Goal: Task Accomplishment & Management: Complete application form

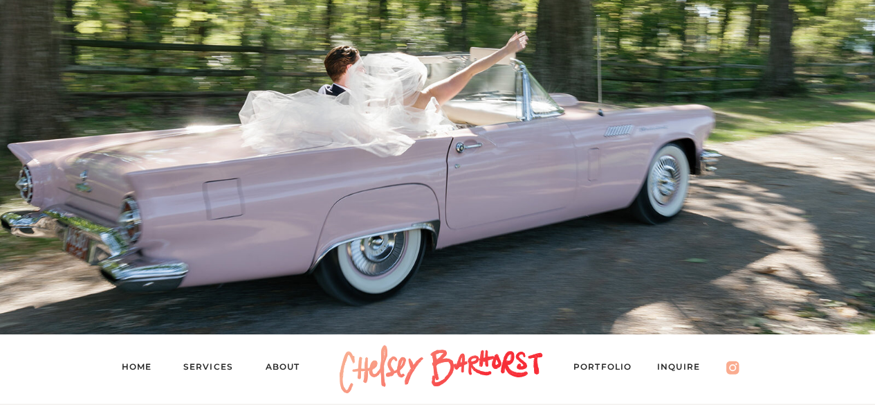
scroll to position [425, 0]
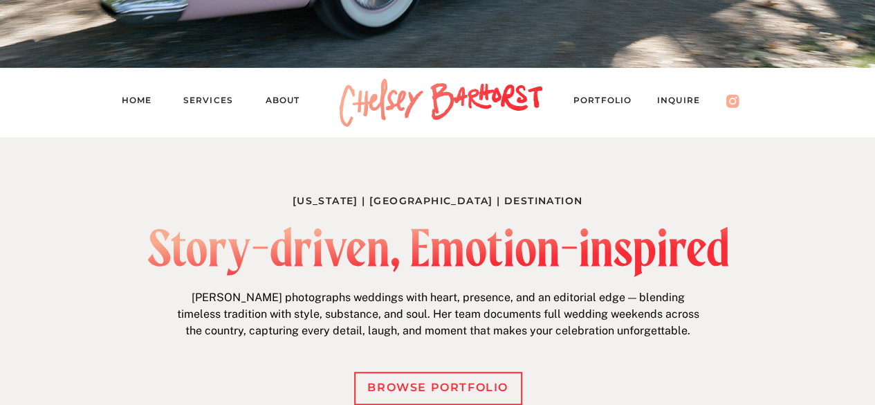
click at [610, 99] on nav "PORTFOLIO" at bounding box center [609, 102] width 72 height 19
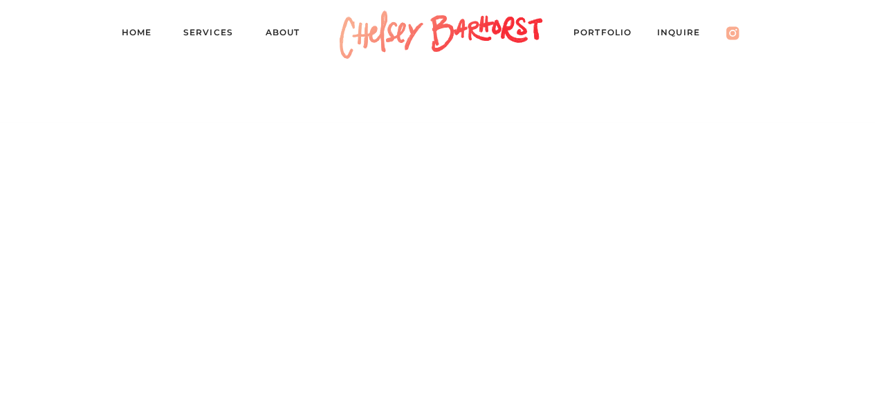
scroll to position [2926, 0]
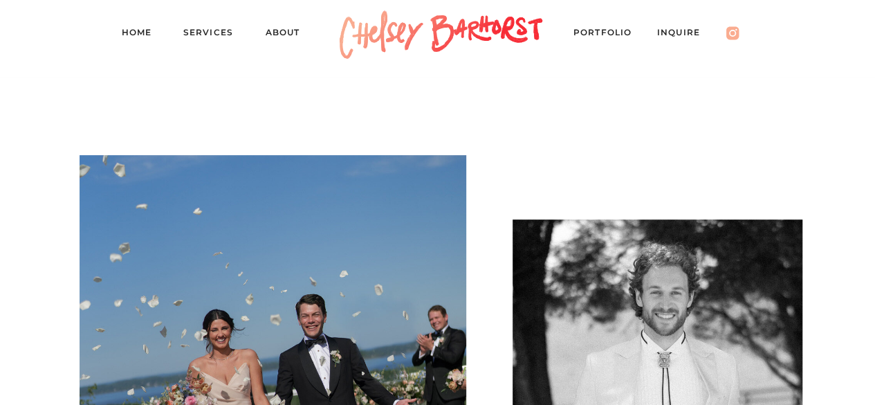
click at [686, 35] on nav "Inquire" at bounding box center [685, 34] width 57 height 19
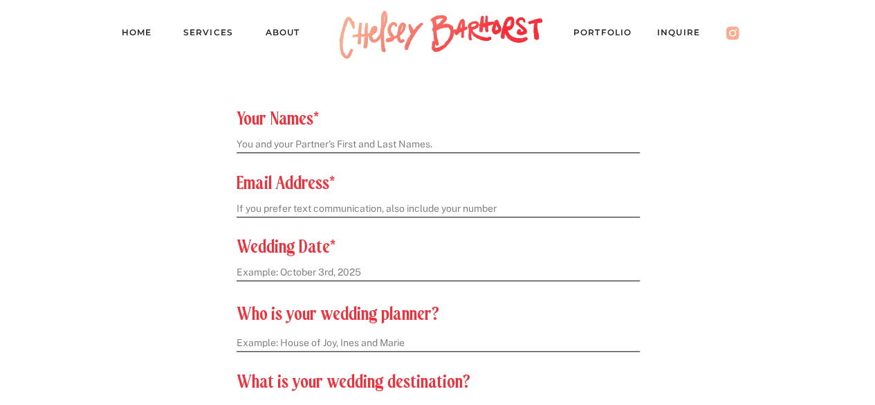
scroll to position [594, 0]
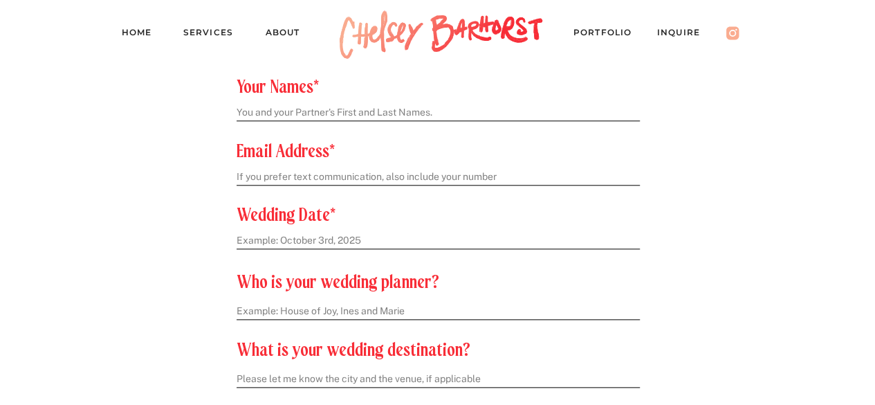
click at [360, 111] on textarea at bounding box center [438, 113] width 402 height 15
type textarea "[PERSON_NAME] & [PERSON_NAME]"
type textarea "h"
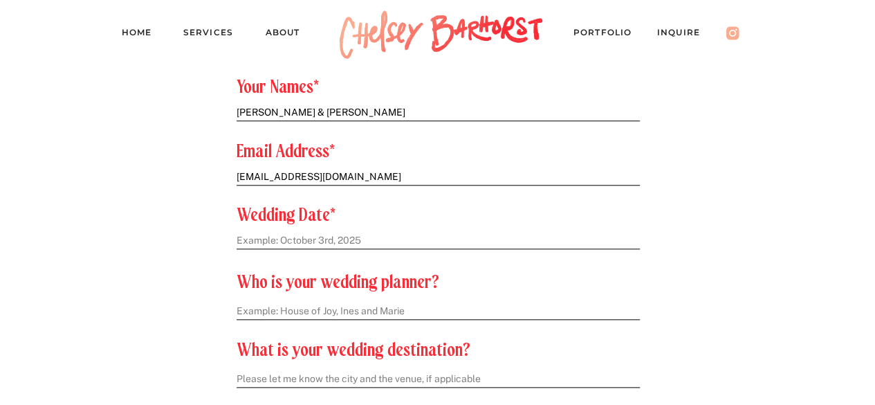
type textarea "[EMAIL_ADDRESS][DOMAIN_NAME]"
type textarea "August 21, 2027"
click at [299, 313] on textarea at bounding box center [438, 311] width 403 height 15
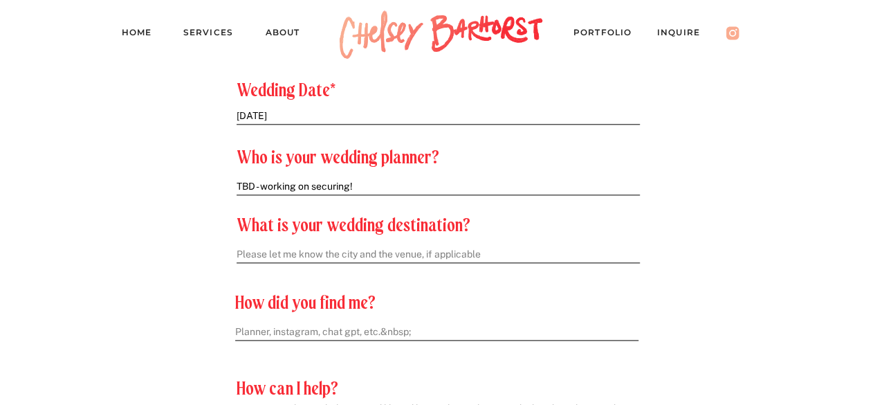
scroll to position [721, 0]
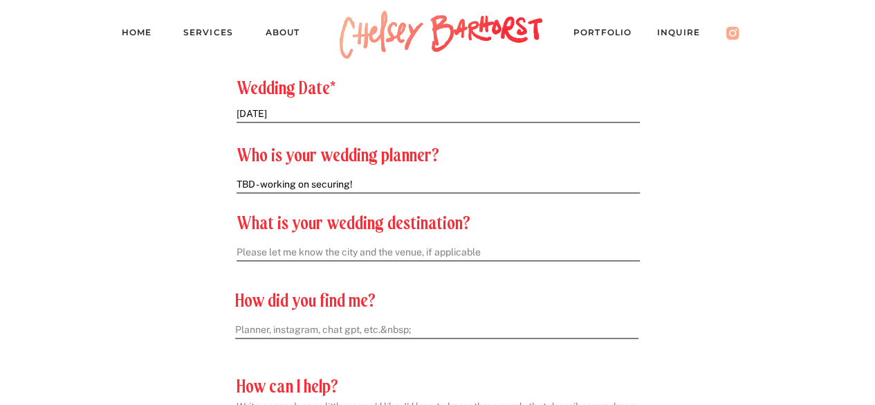
type textarea "TBD - working on securing!"
click at [302, 252] on textarea at bounding box center [438, 253] width 403 height 15
type textarea "Petoskey, MI - St. Francis & The Perry Hotel"
click at [302, 334] on textarea at bounding box center [436, 330] width 403 height 15
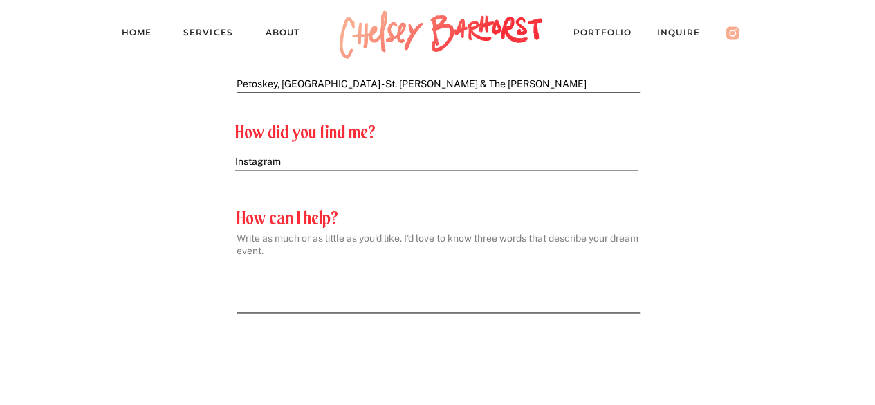
scroll to position [890, 0]
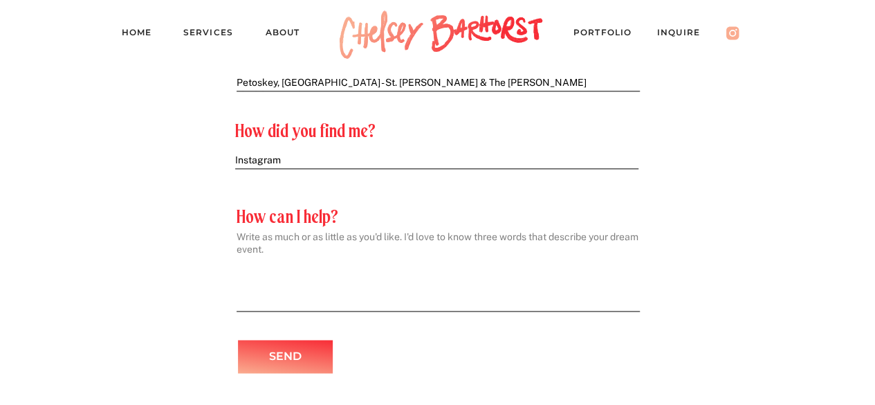
type textarea "Instagram"
click at [302, 254] on textarea at bounding box center [438, 266] width 403 height 73
type textarea "I just got engaged and would love to learn more about your packages and availab…"
click at [282, 356] on p "Send" at bounding box center [286, 357] width 76 height 20
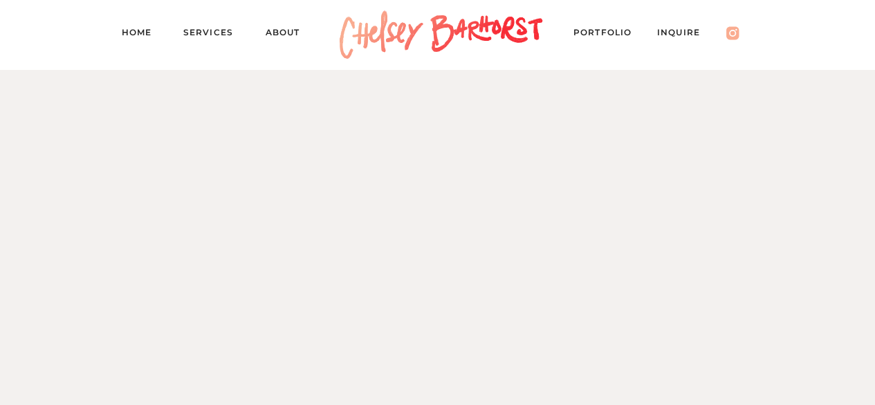
scroll to position [1835, 0]
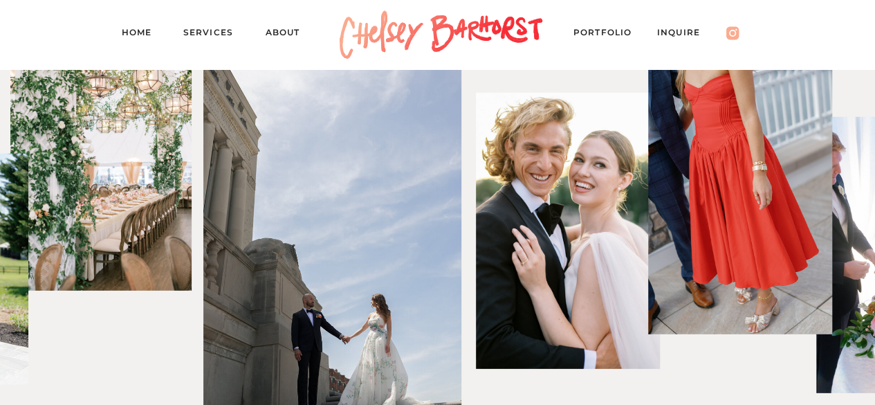
click at [197, 27] on nav "Services" at bounding box center [214, 34] width 62 height 19
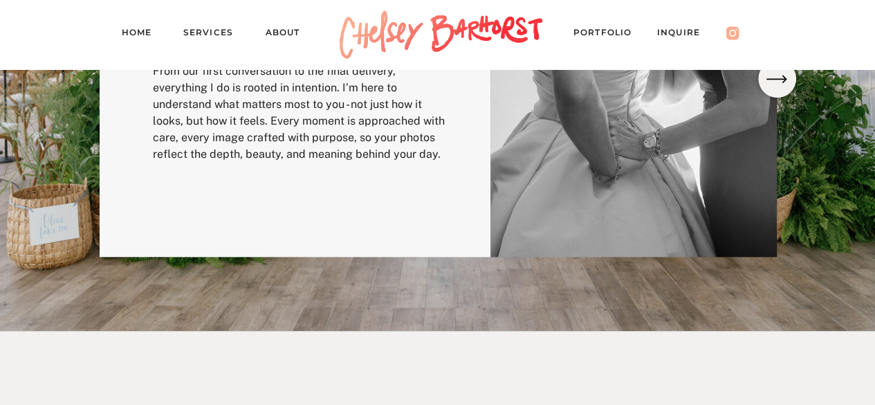
scroll to position [412, 0]
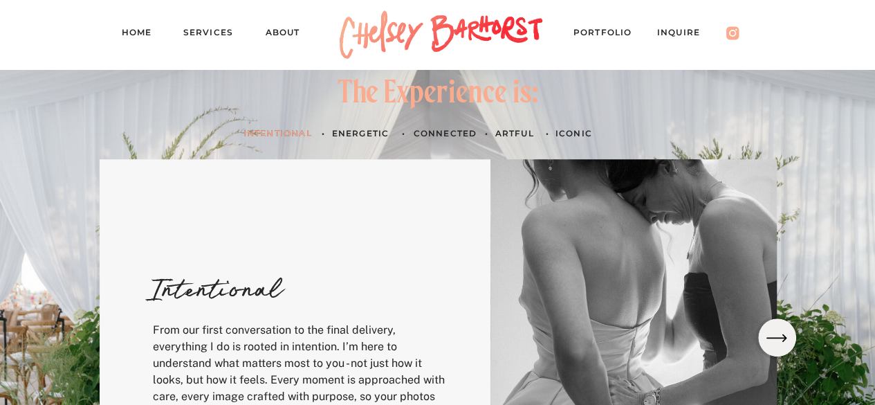
click at [351, 130] on h3 "Energetic" at bounding box center [364, 133] width 64 height 15
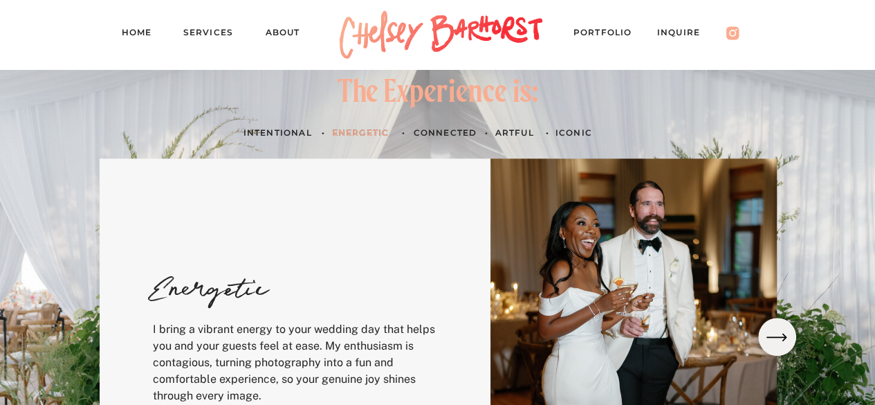
scroll to position [413, 0]
click at [441, 126] on h3 "Connected" at bounding box center [446, 131] width 65 height 15
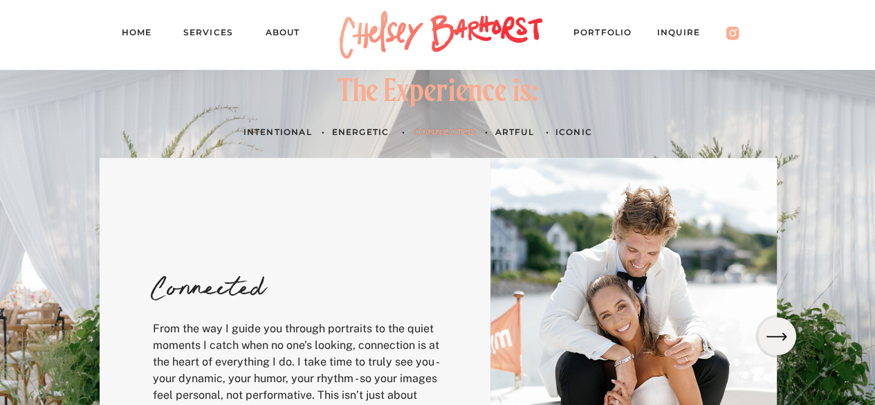
click at [501, 127] on h3 "artful" at bounding box center [515, 131] width 40 height 15
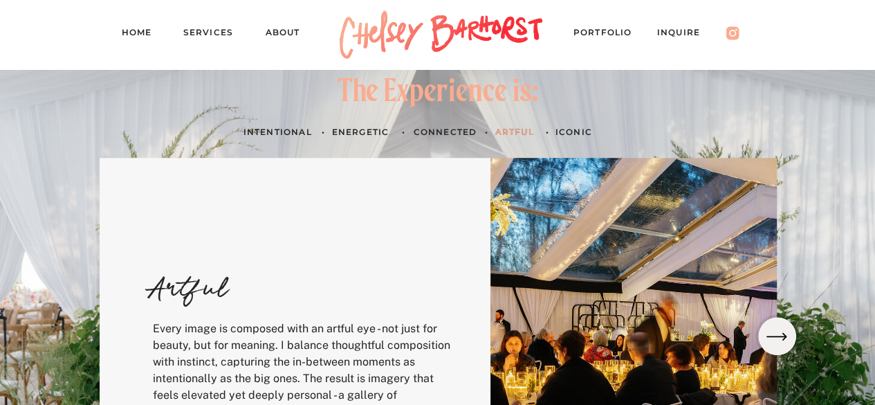
click at [560, 128] on h3 "ICONIC" at bounding box center [575, 131] width 40 height 15
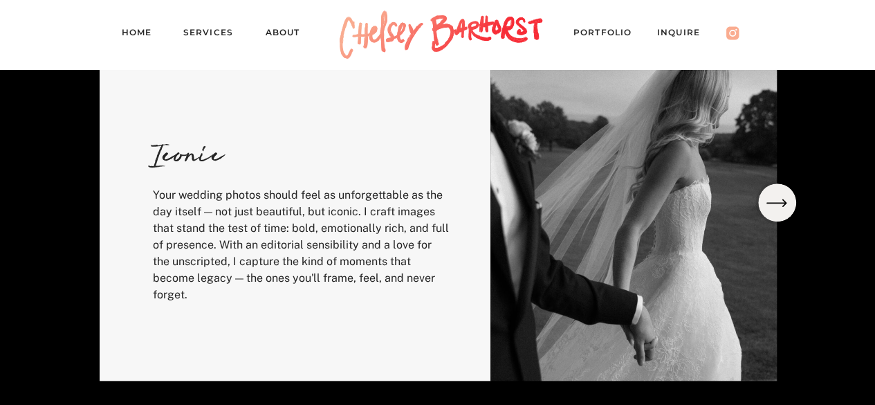
scroll to position [547, 0]
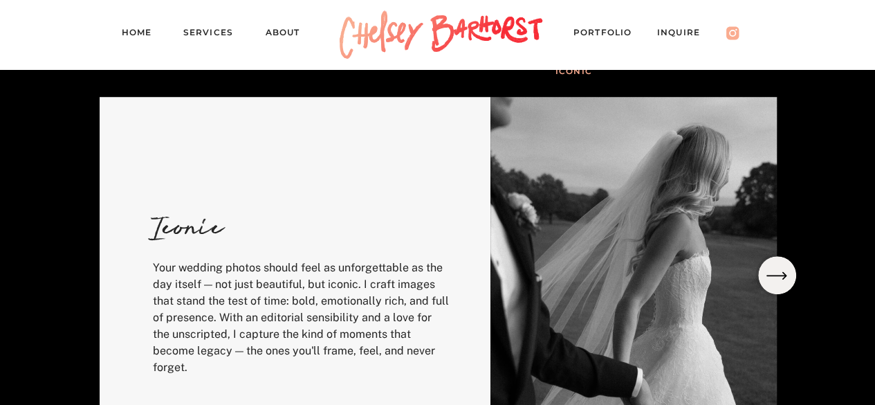
scroll to position [459, 0]
